Goal: Communication & Community: Answer question/provide support

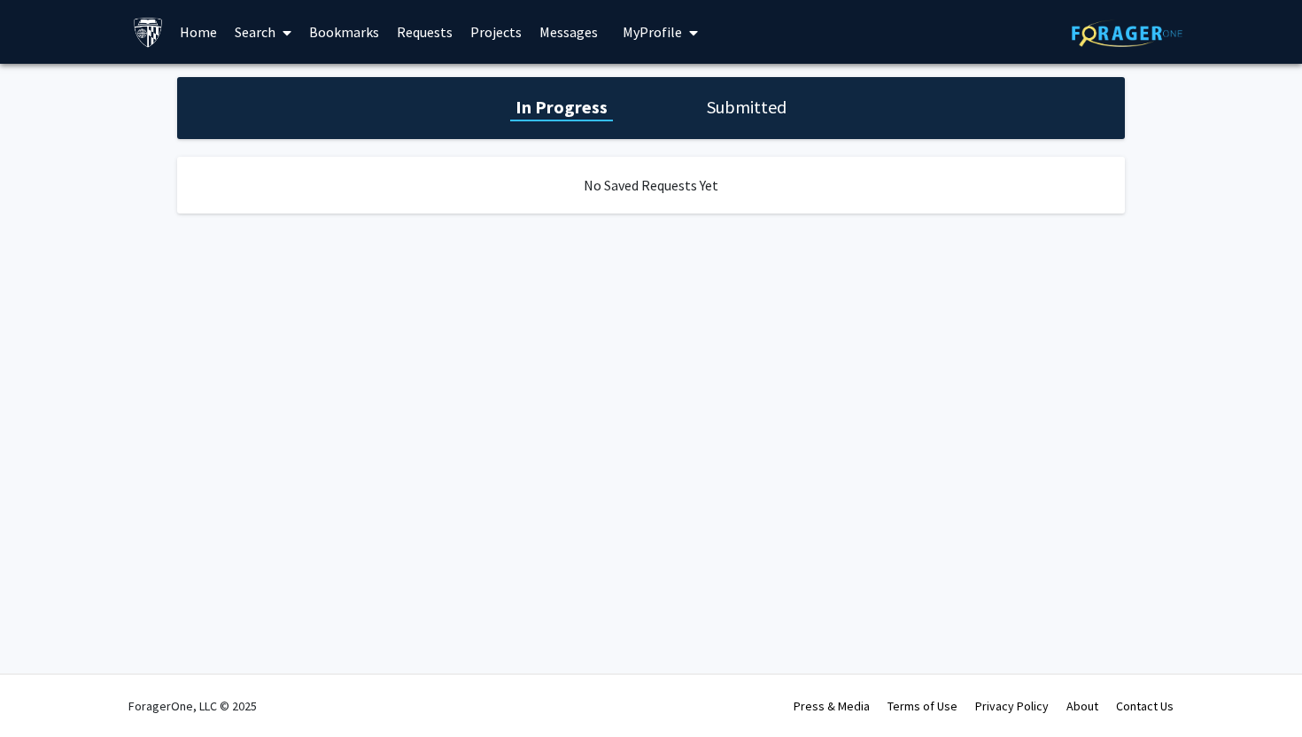
click at [766, 108] on h1 "Submitted" at bounding box center [747, 107] width 90 height 25
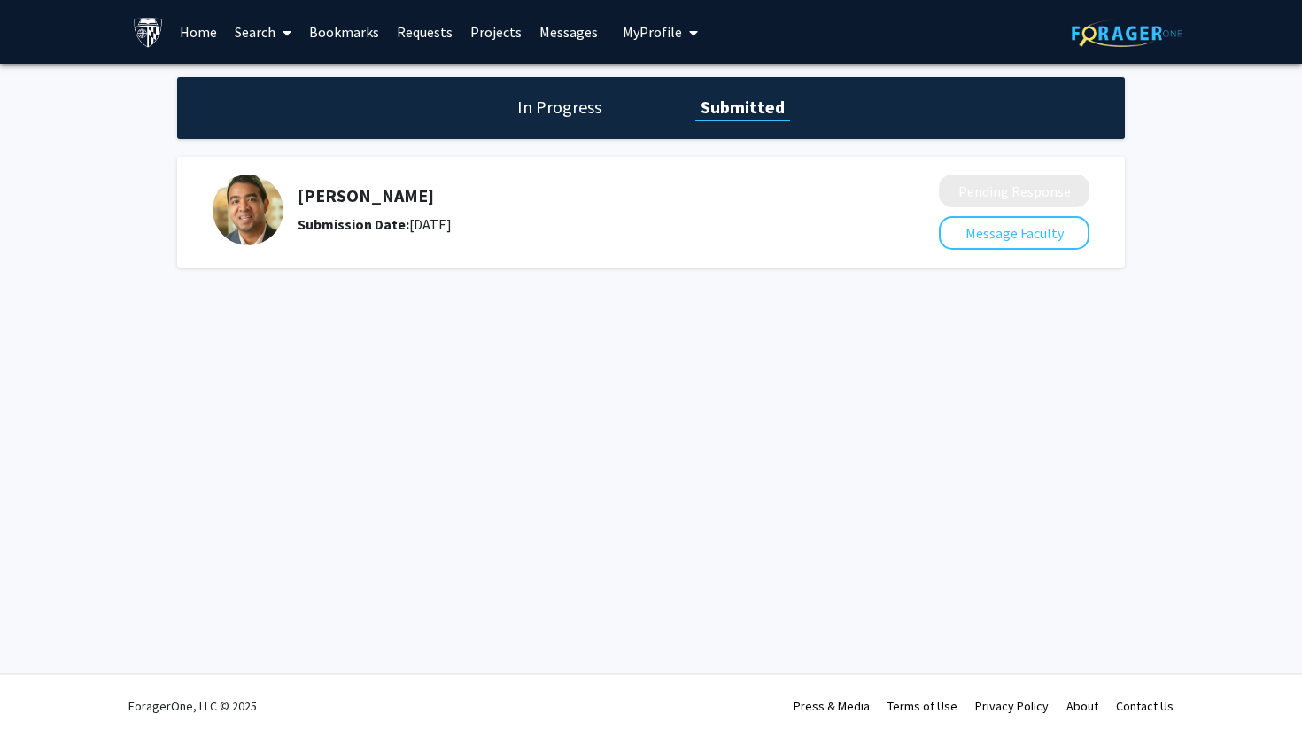
click at [640, 208] on div "[PERSON_NAME] Submission Date: [DATE]" at bounding box center [572, 210] width 548 height 50
click at [952, 235] on button "Message Faculty" at bounding box center [1014, 233] width 151 height 34
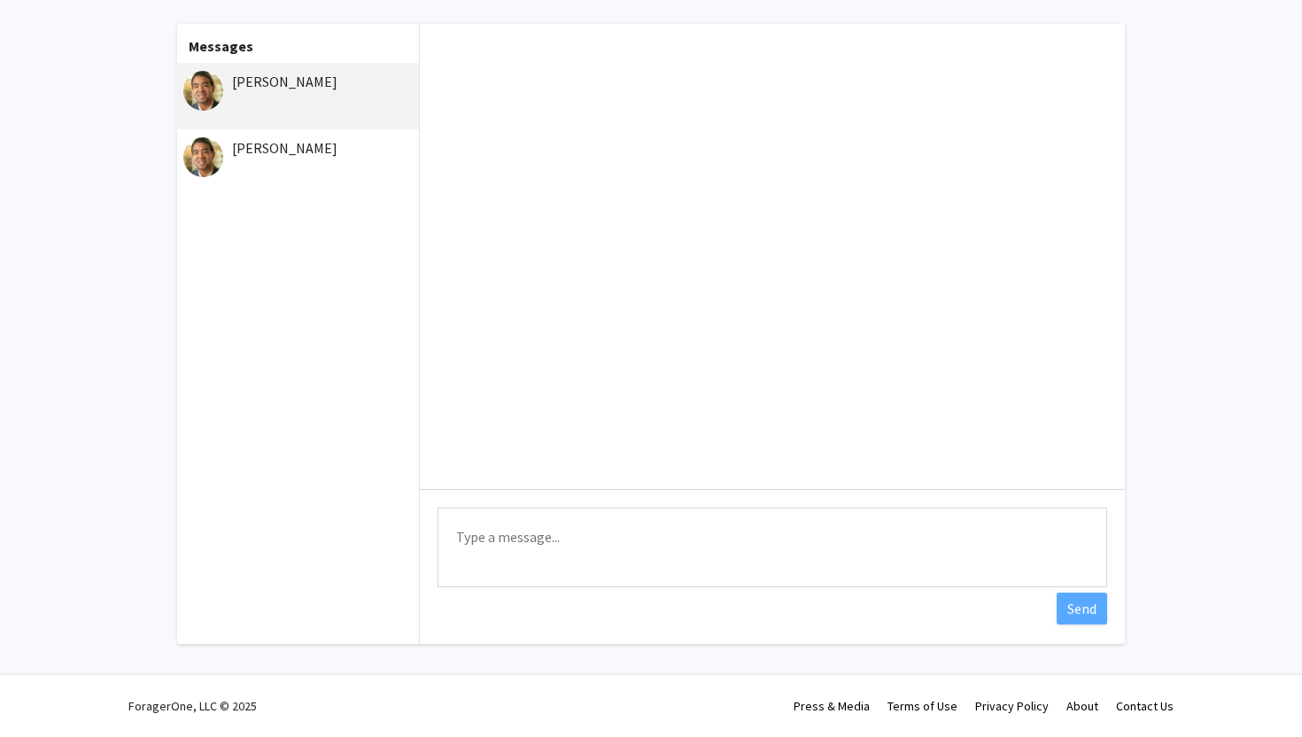
scroll to position [49, 0]
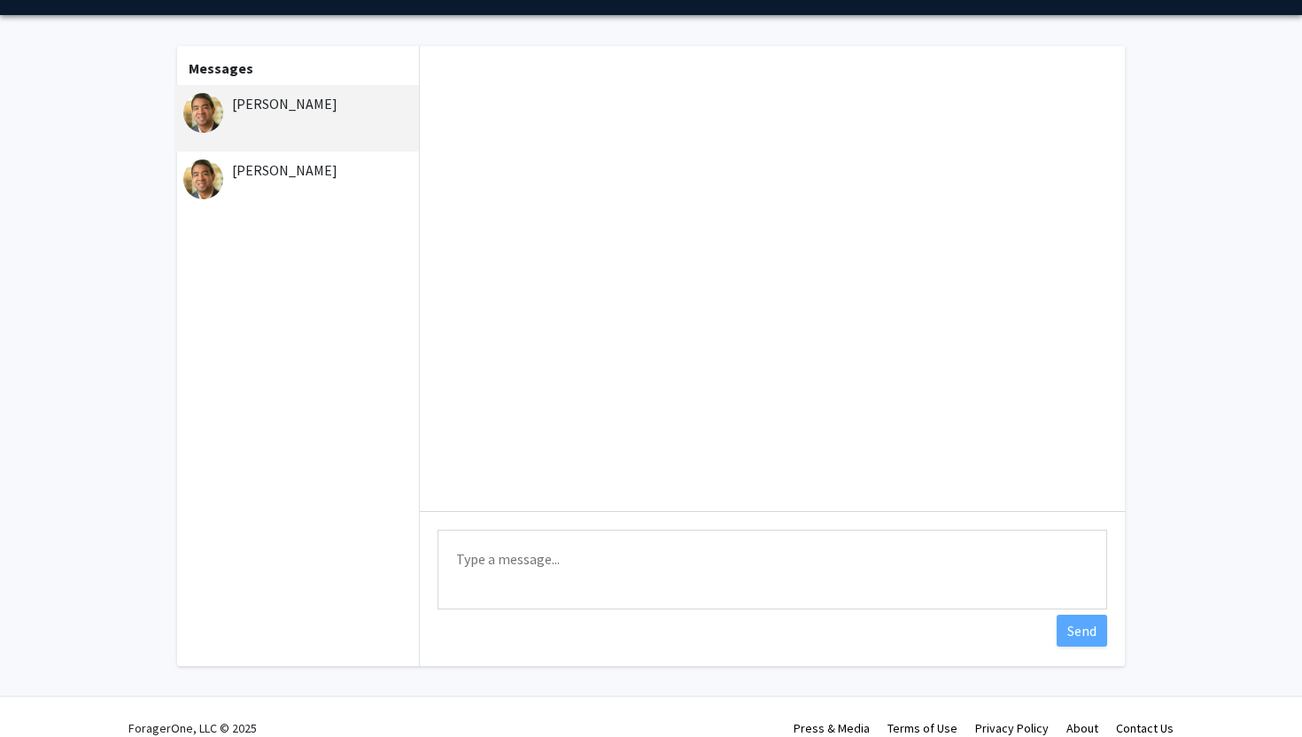
click at [306, 172] on div "[PERSON_NAME]" at bounding box center [298, 169] width 231 height 21
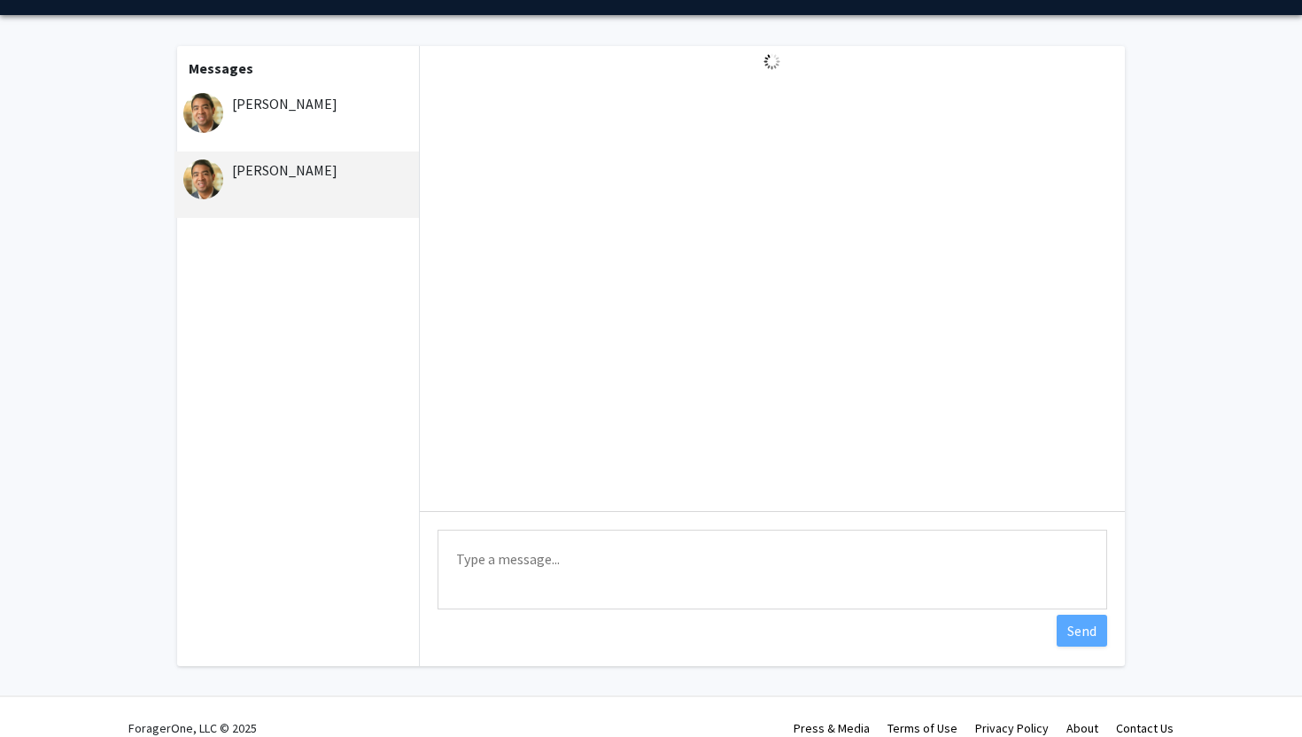
scroll to position [0, 0]
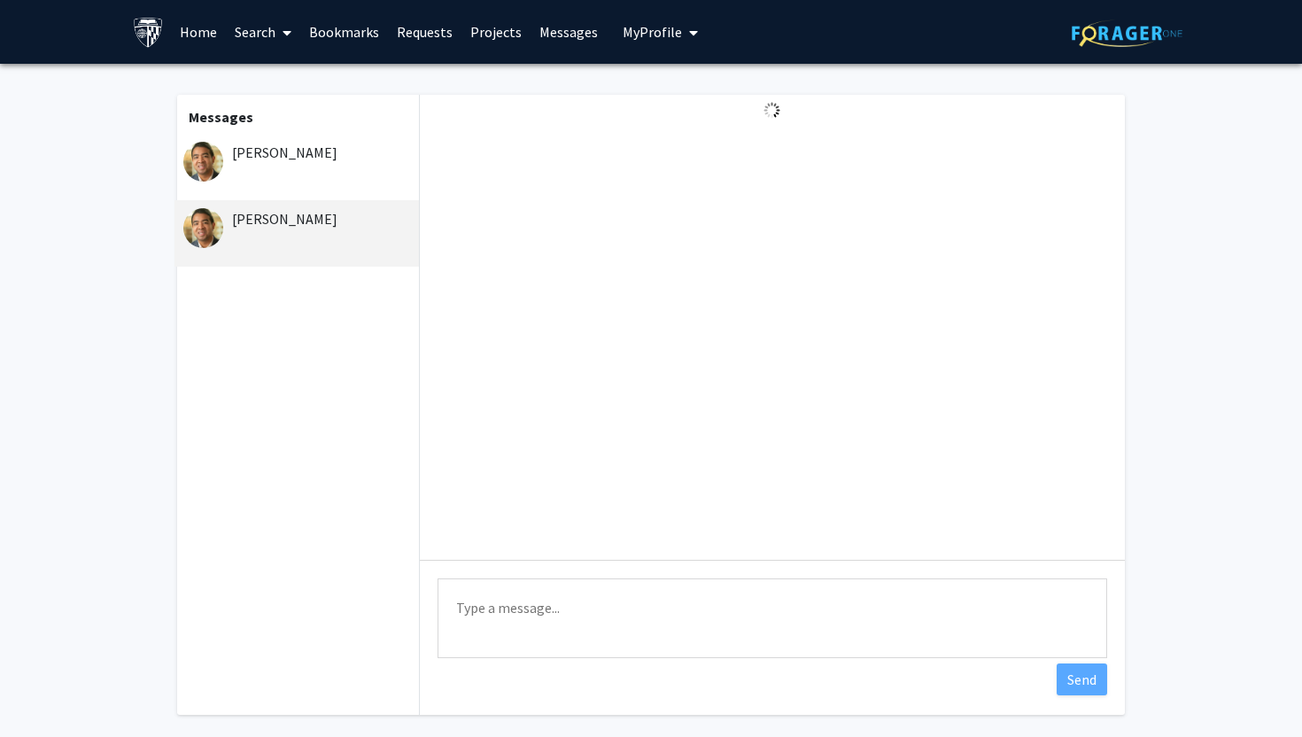
click at [202, 36] on link "Home" at bounding box center [198, 32] width 55 height 62
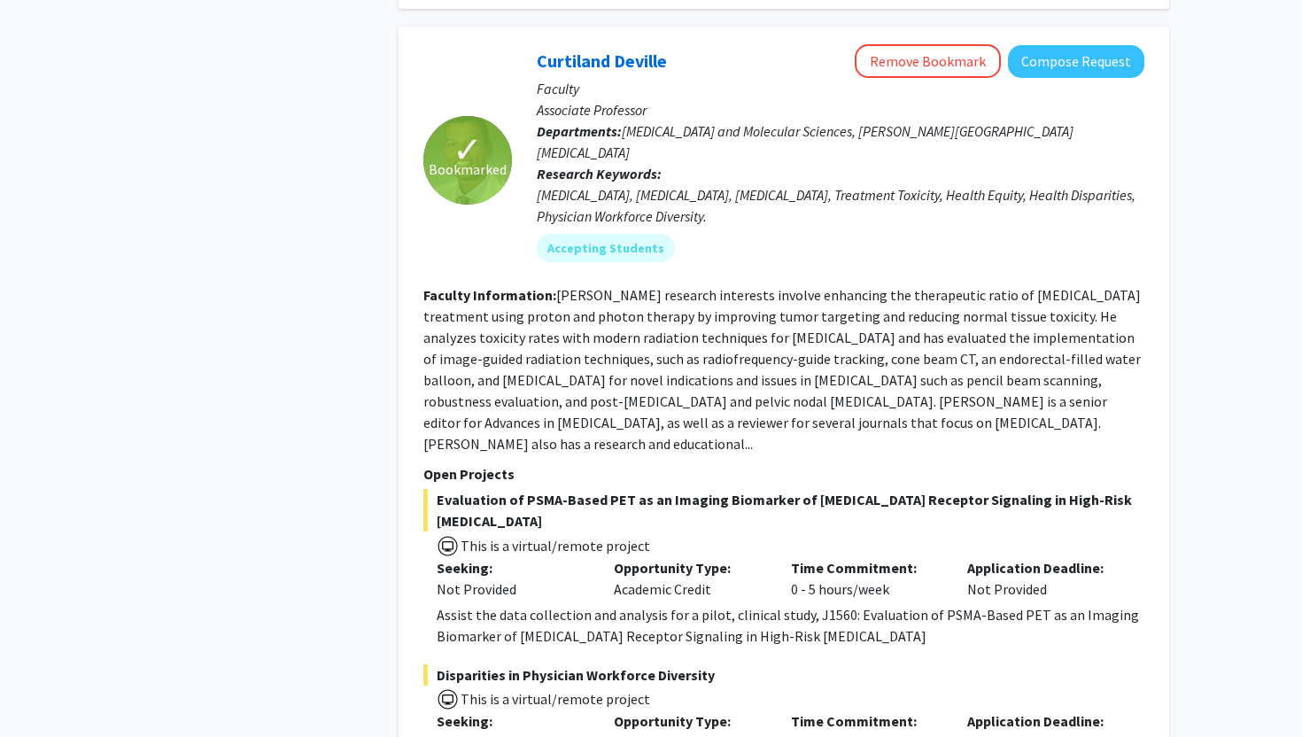
scroll to position [3327, 0]
